Goal: Transaction & Acquisition: Purchase product/service

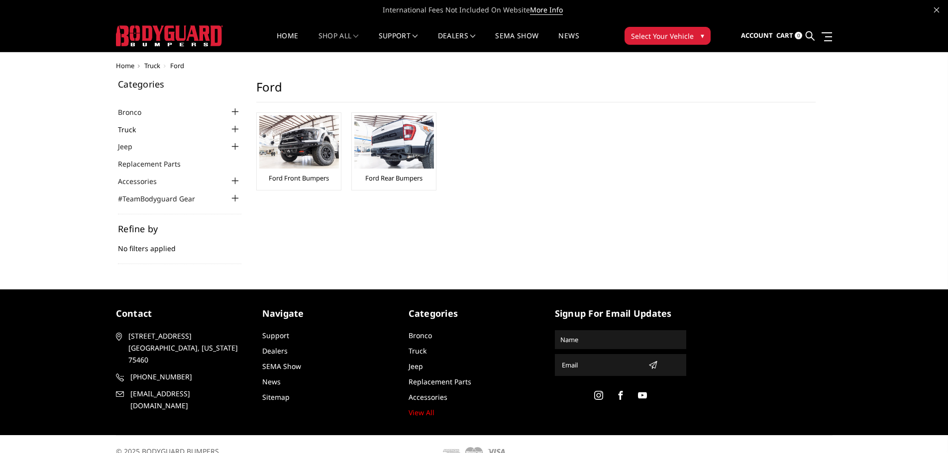
click at [134, 129] on link "Truck" at bounding box center [133, 129] width 30 height 10
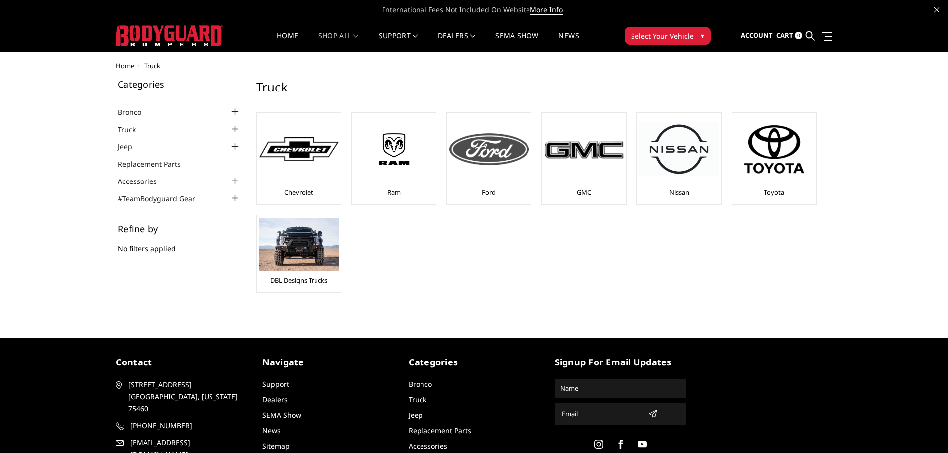
click at [483, 169] on div at bounding box center [489, 149] width 80 height 68
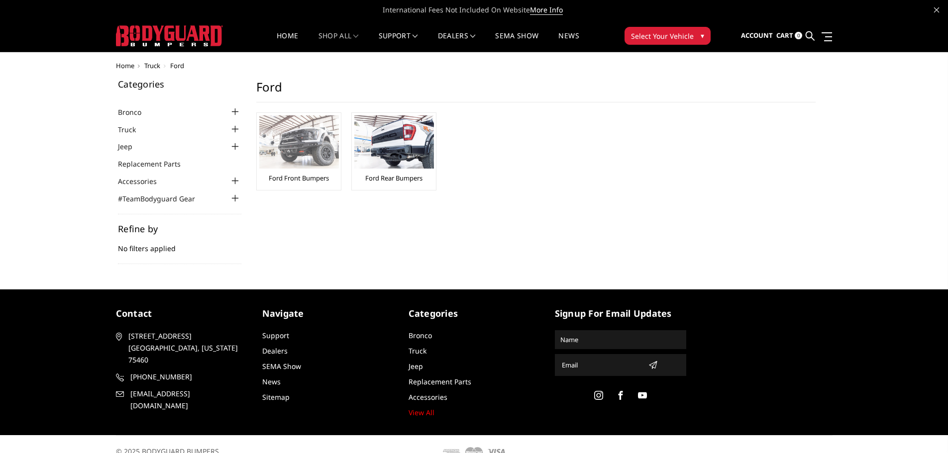
click at [319, 159] on img at bounding box center [299, 141] width 80 height 53
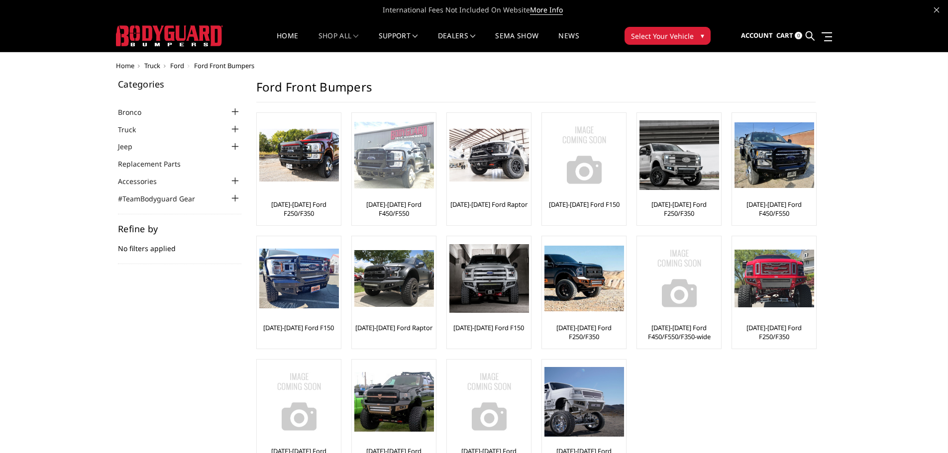
click at [398, 174] on img at bounding box center [394, 155] width 80 height 67
click at [388, 155] on img at bounding box center [394, 155] width 80 height 67
click at [400, 191] on div at bounding box center [394, 155] width 80 height 80
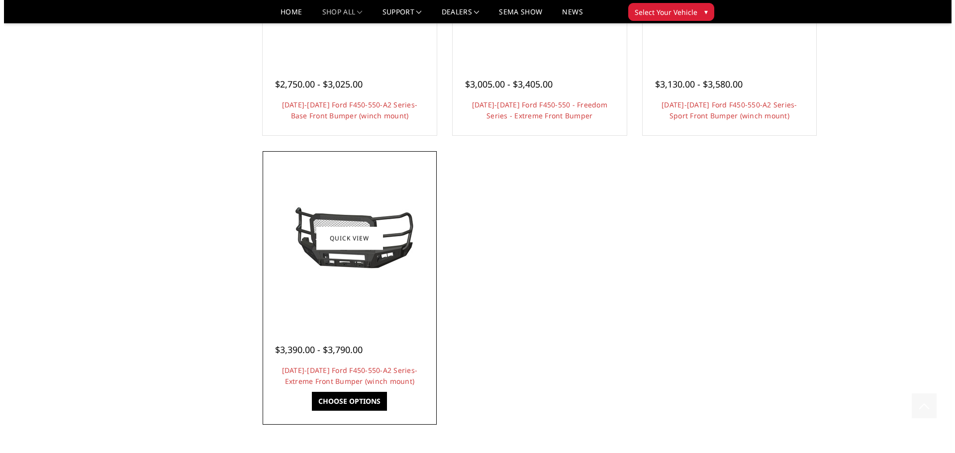
scroll to position [846, 0]
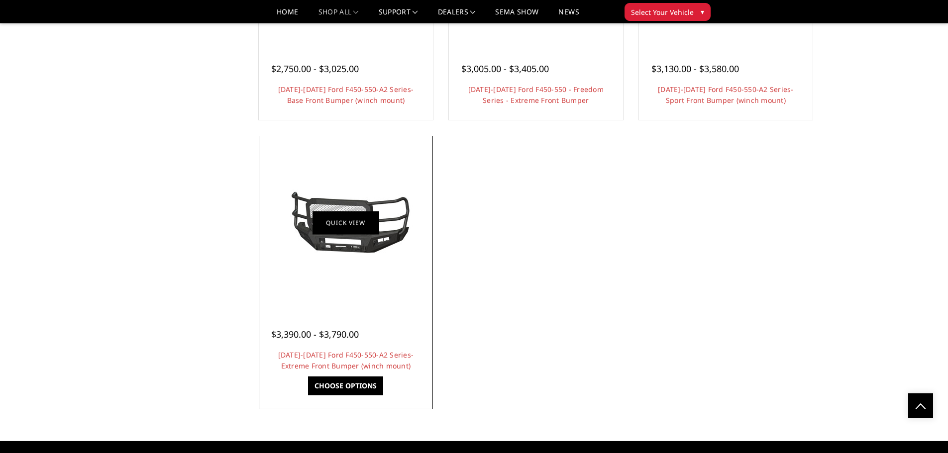
click at [317, 216] on link "Quick view" at bounding box center [345, 222] width 67 height 23
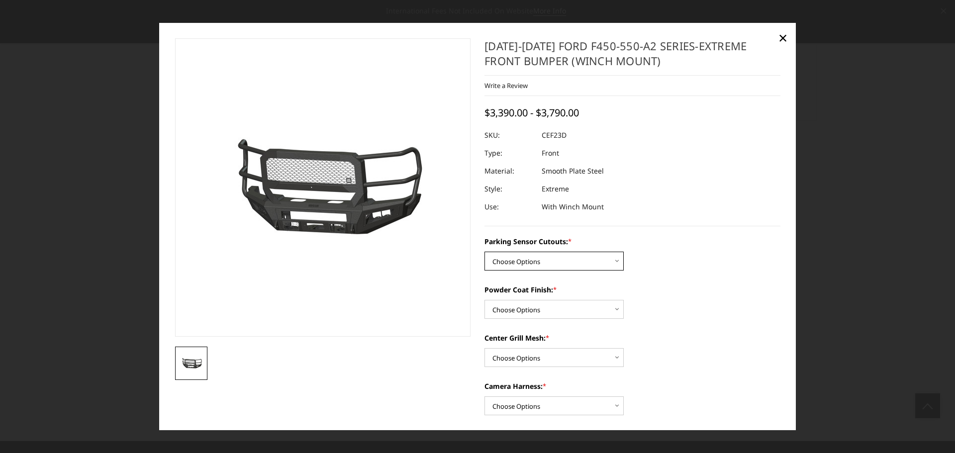
click at [613, 263] on select "Choose Options No-Without Parking Sensor Cutouts Yes-With Parking Sensor Cutouts" at bounding box center [554, 261] width 139 height 19
click at [614, 310] on select "Choose Options Bare Metal Textured Black Powder Coat" at bounding box center [554, 309] width 139 height 19
click at [485, 300] on select "Choose Options Bare Metal Textured Black Powder Coat" at bounding box center [554, 309] width 139 height 19
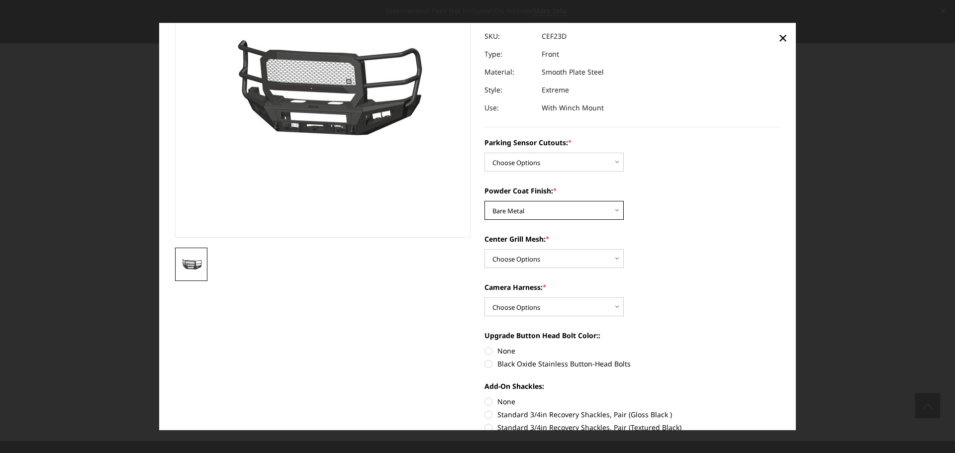
scroll to position [99, 0]
click at [615, 256] on select "Choose Options With Center Grill Mesh Without Center Grill Mesh" at bounding box center [554, 258] width 139 height 19
click at [614, 259] on select "Choose Options With Center Grill Mesh Without Center Grill Mesh" at bounding box center [554, 258] width 139 height 19
click at [602, 215] on select "Choose Options Bare Metal Textured Black Powder Coat" at bounding box center [554, 209] width 139 height 19
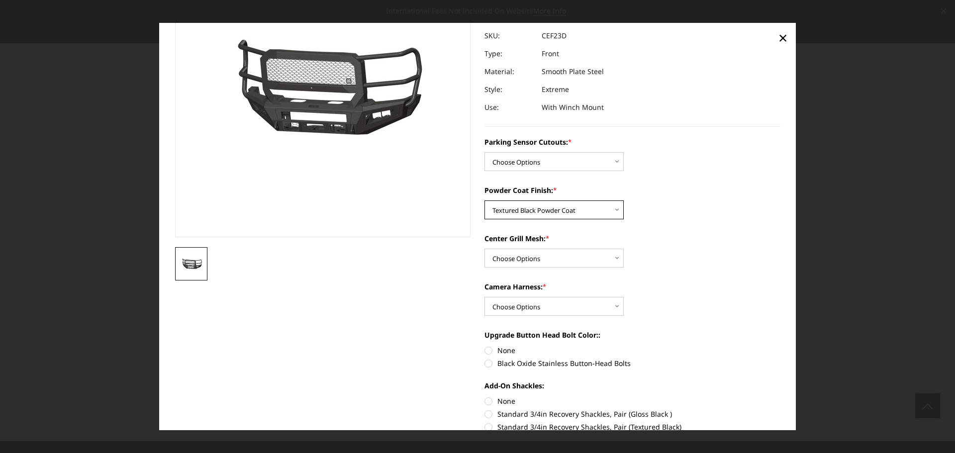
click at [485, 200] on select "Choose Options Bare Metal Textured Black Powder Coat" at bounding box center [554, 209] width 139 height 19
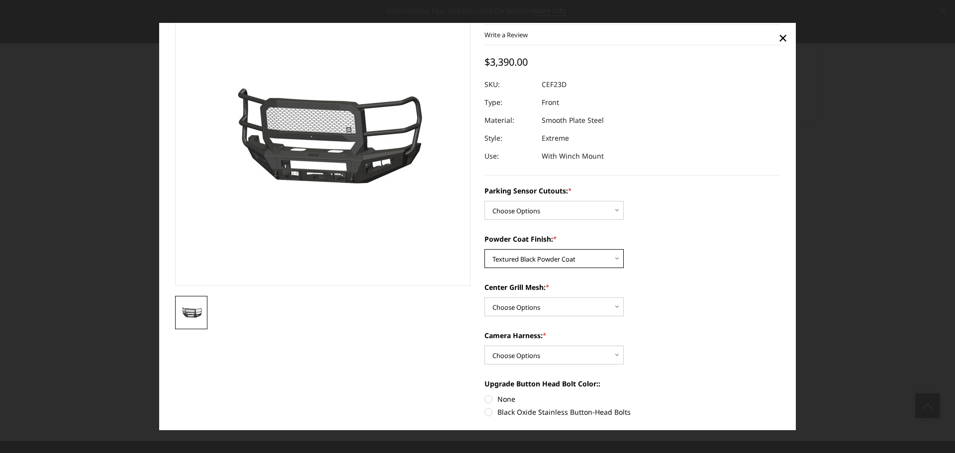
scroll to position [0, 0]
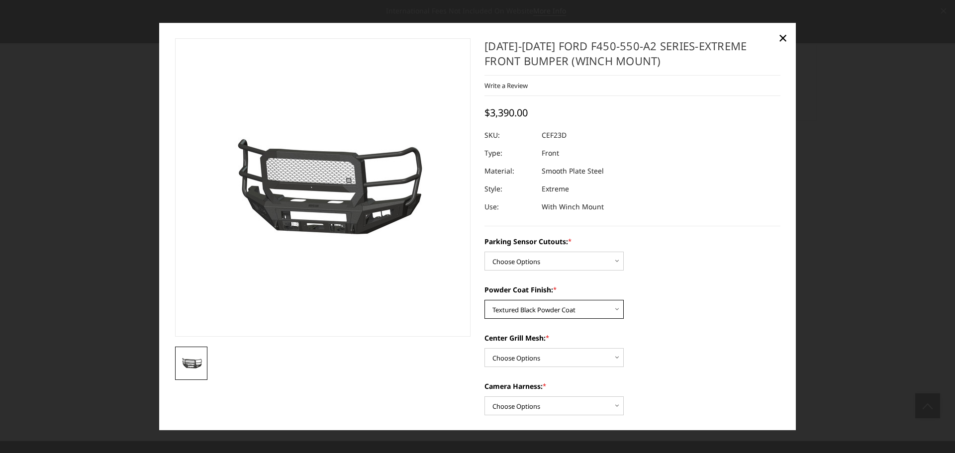
click at [616, 308] on select "Choose Options Bare Metal Textured Black Powder Coat" at bounding box center [554, 309] width 139 height 19
click at [485, 300] on select "Choose Options Bare Metal Textured Black Powder Coat" at bounding box center [554, 309] width 139 height 19
click at [615, 309] on select "Choose Options Bare Metal Textured Black Powder Coat" at bounding box center [554, 309] width 139 height 19
select select "2431"
click at [485, 300] on select "Choose Options Bare Metal Textured Black Powder Coat" at bounding box center [554, 309] width 139 height 19
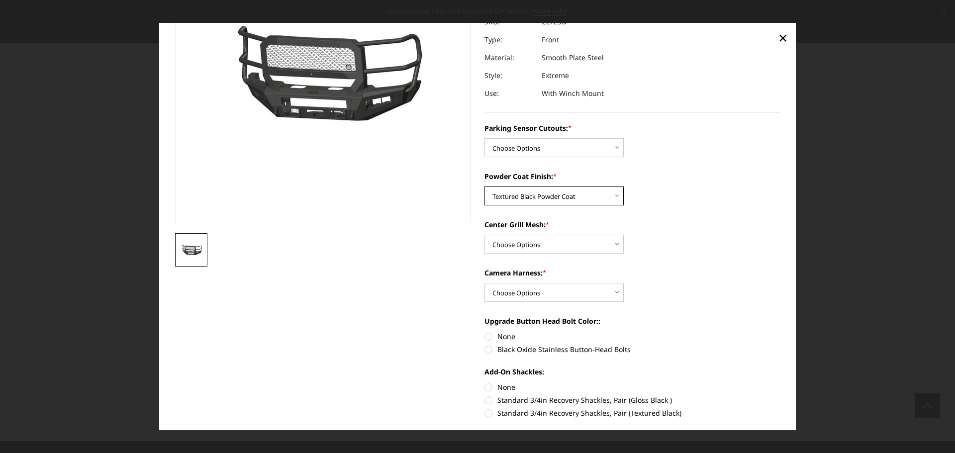
scroll to position [149, 0]
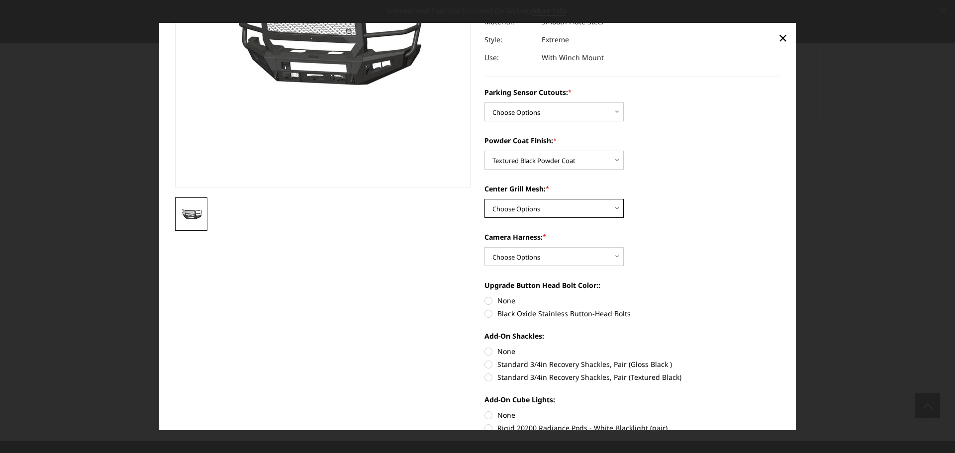
click at [613, 209] on select "Choose Options With Center Grill Mesh Without Center Grill Mesh" at bounding box center [554, 208] width 139 height 19
select select "2432"
click at [485, 199] on select "Choose Options With Center Grill Mesh Without Center Grill Mesh" at bounding box center [554, 208] width 139 height 19
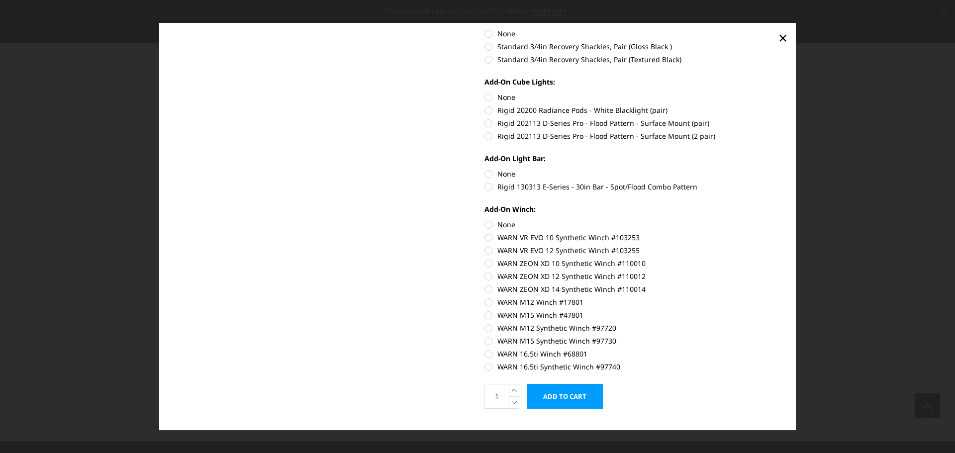
scroll to position [486, 0]
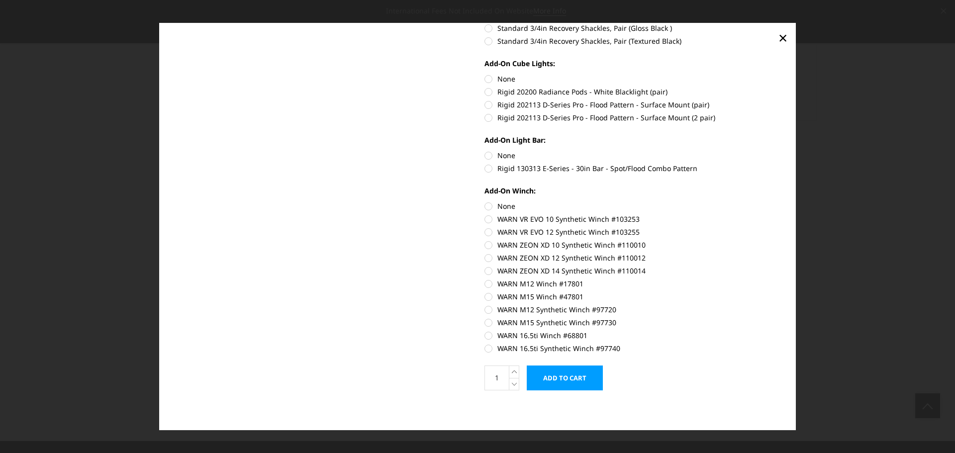
click at [564, 380] on input "Add to Cart" at bounding box center [565, 378] width 76 height 25
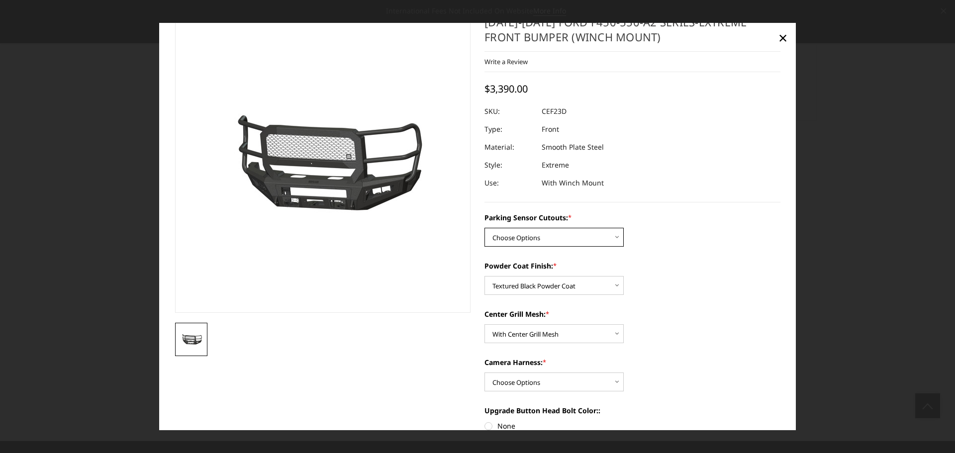
scroll to position [80, 0]
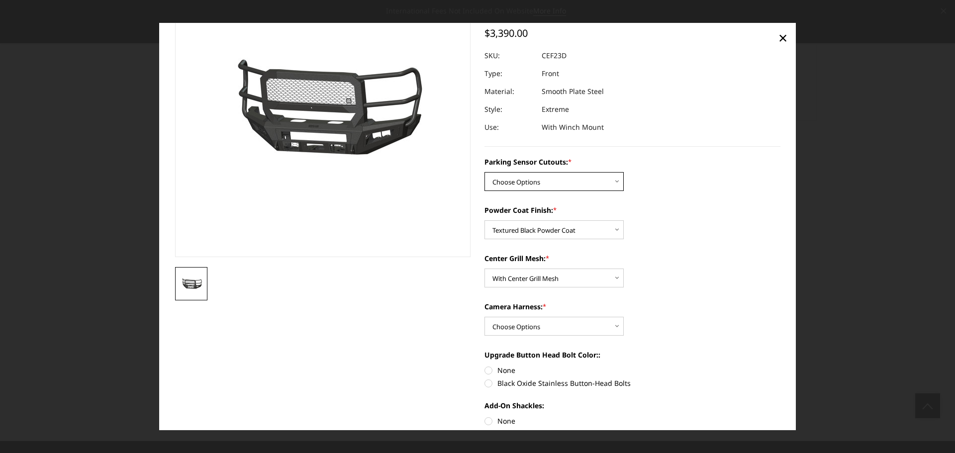
click at [601, 181] on select "Choose Options No-Without Parking Sensor Cutouts Yes-With Parking Sensor Cutouts" at bounding box center [554, 181] width 139 height 19
select select "2428"
click at [485, 172] on select "Choose Options No-Without Parking Sensor Cutouts Yes-With Parking Sensor Cutouts" at bounding box center [554, 181] width 139 height 19
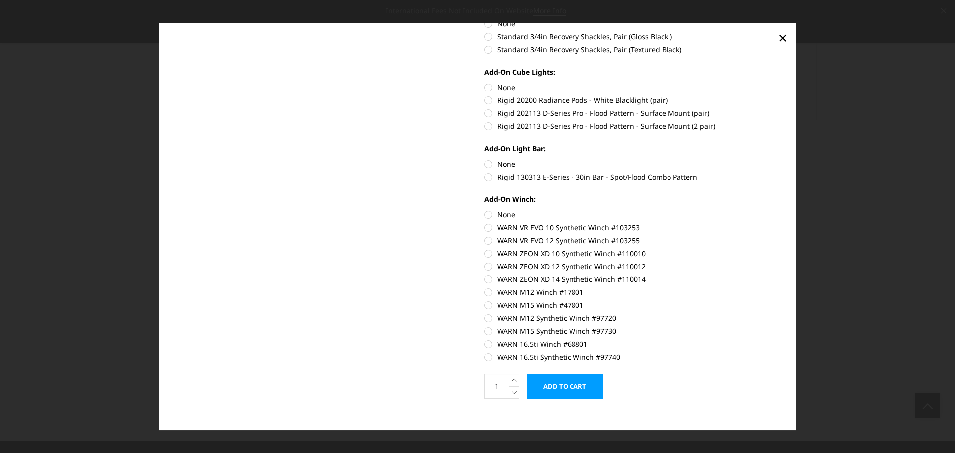
scroll to position [486, 0]
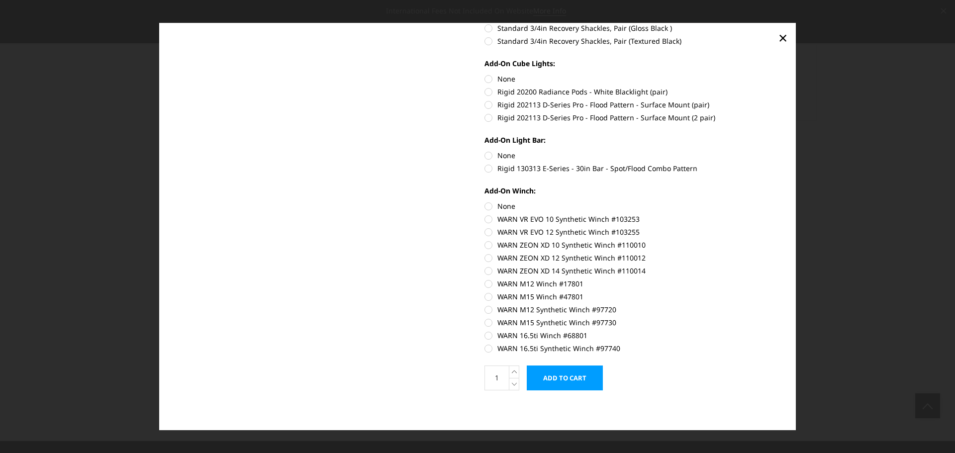
click at [560, 382] on input "Add to Cart" at bounding box center [565, 378] width 76 height 25
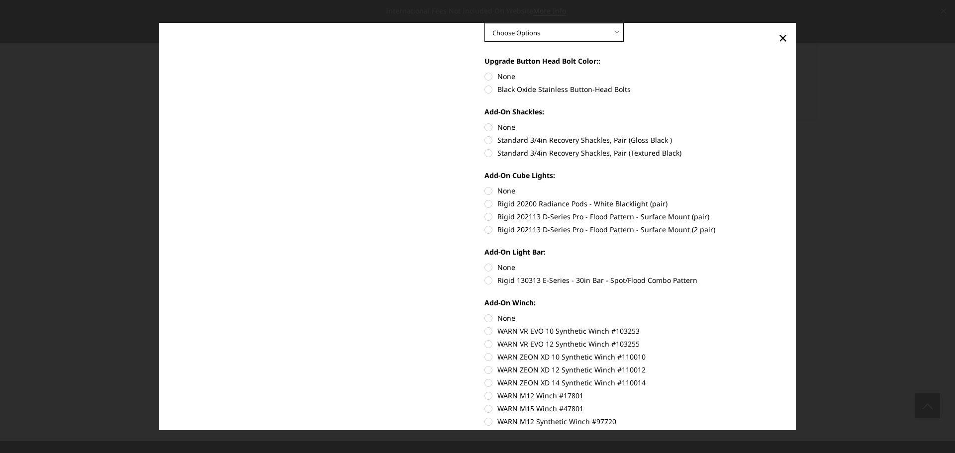
scroll to position [224, 0]
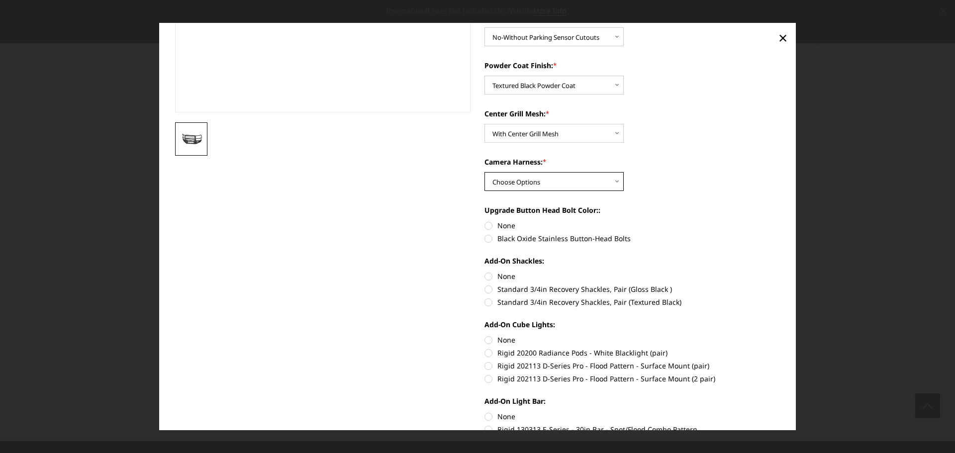
click at [607, 175] on select "Choose Options WITH Camera Harness WITHOUT Camera Harness" at bounding box center [554, 181] width 139 height 19
select select "2435"
click at [485, 172] on select "Choose Options WITH Camera Harness WITHOUT Camera Harness" at bounding box center [554, 181] width 139 height 19
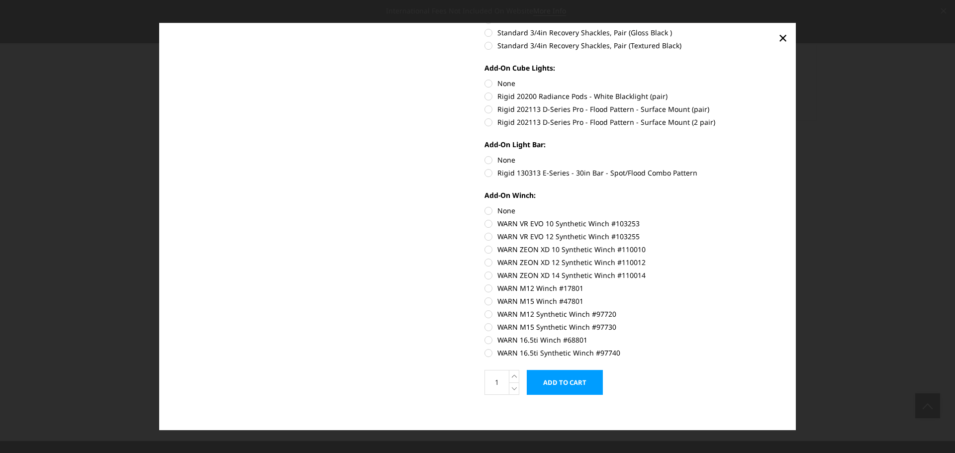
scroll to position [486, 0]
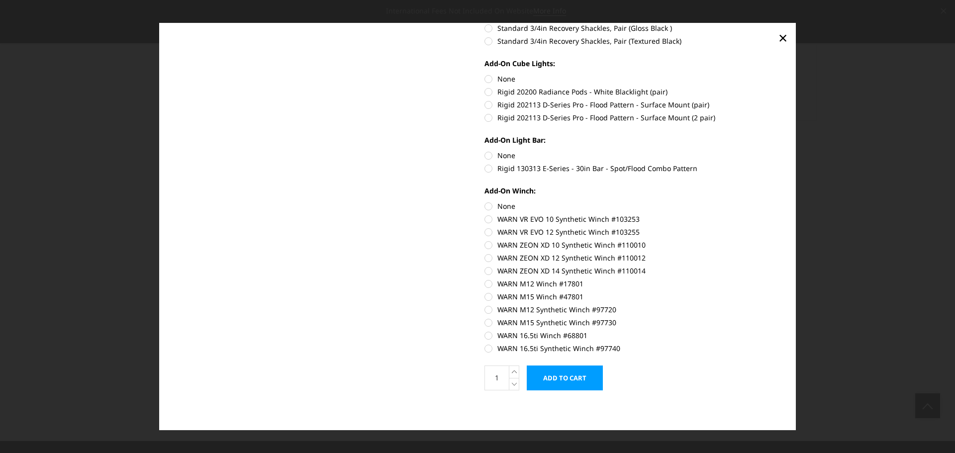
click at [567, 373] on input "Add to Cart" at bounding box center [565, 378] width 76 height 25
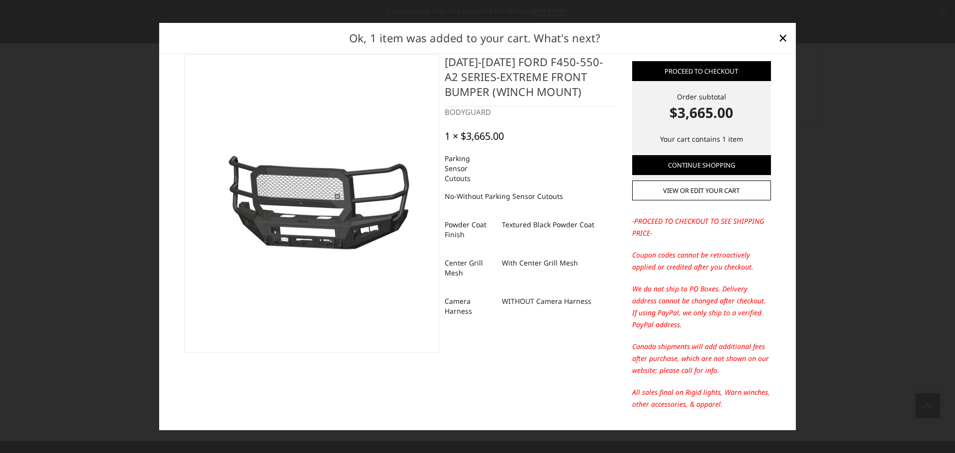
scroll to position [0, 0]
